Goal: Task Accomplishment & Management: Use online tool/utility

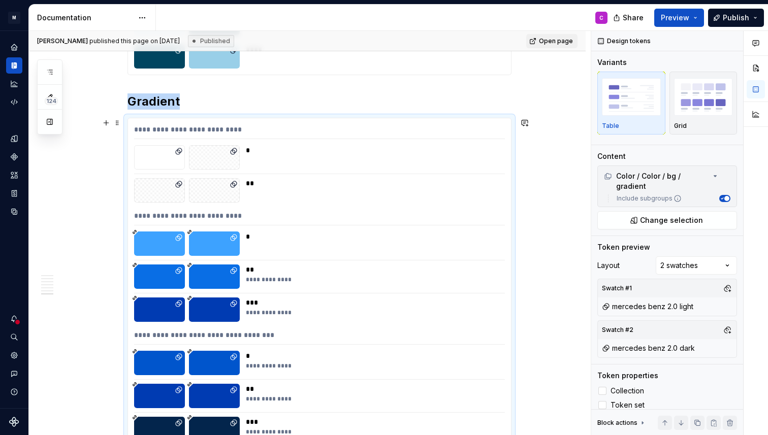
scroll to position [5949, 0]
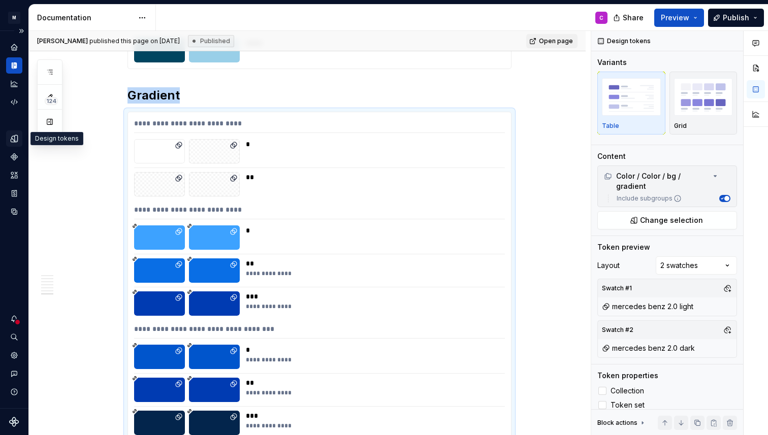
click at [15, 138] on icon "Design tokens" at bounding box center [16, 138] width 3 height 7
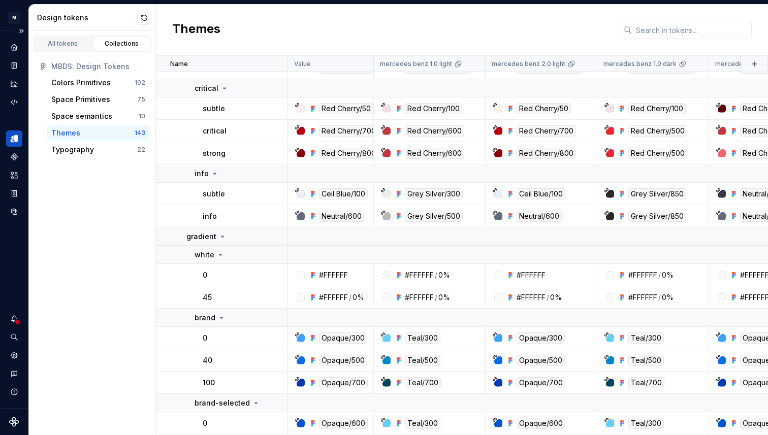
scroll to position [686, 0]
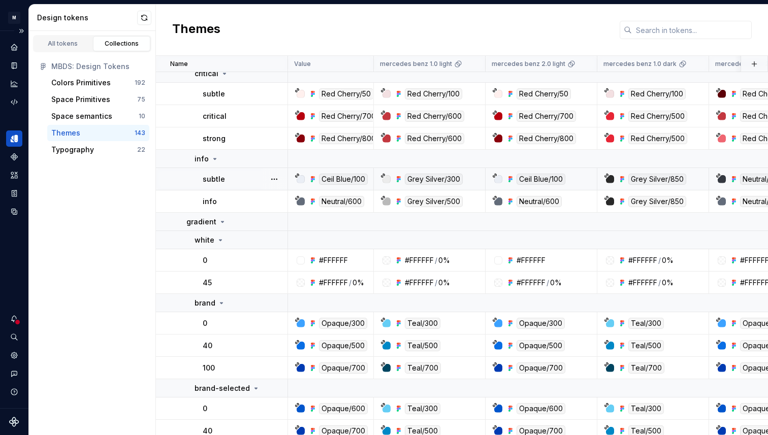
click at [260, 176] on div "subtle" at bounding box center [245, 179] width 84 height 10
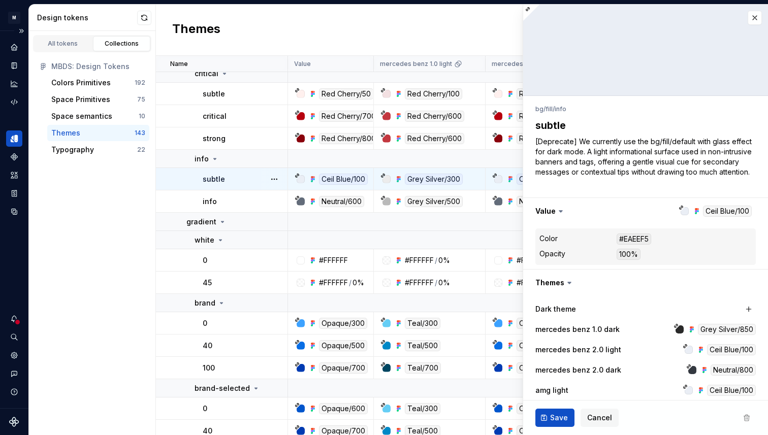
type textarea "*"
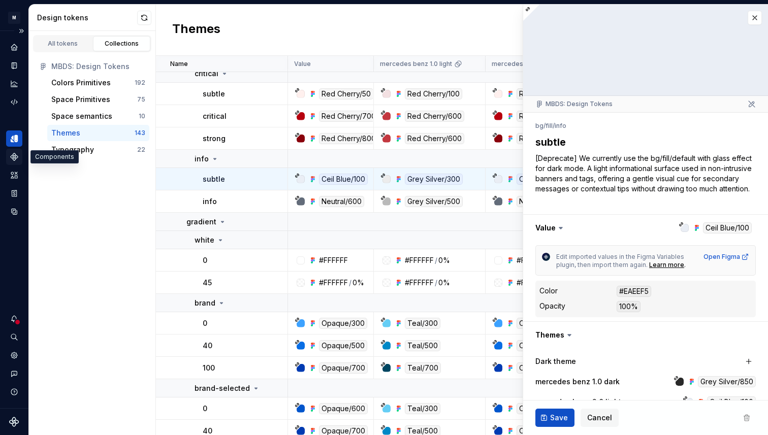
click at [16, 157] on icon "Components" at bounding box center [14, 156] width 7 height 7
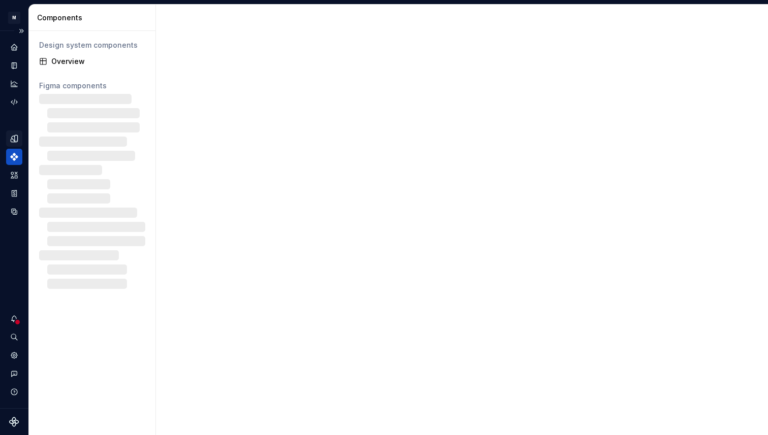
click at [15, 136] on icon "Design tokens" at bounding box center [14, 138] width 7 height 7
